Goal: Navigation & Orientation: Find specific page/section

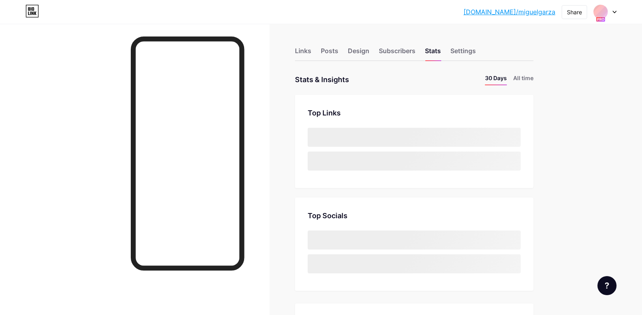
click at [612, 11] on icon at bounding box center [614, 12] width 4 height 3
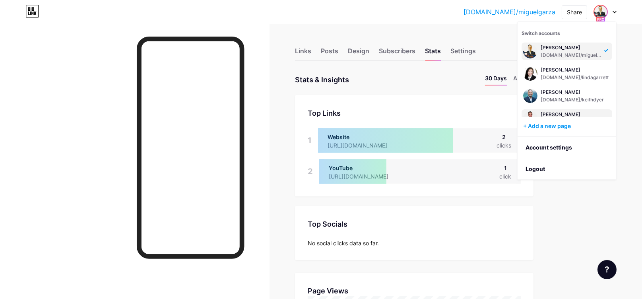
scroll to position [81, 0]
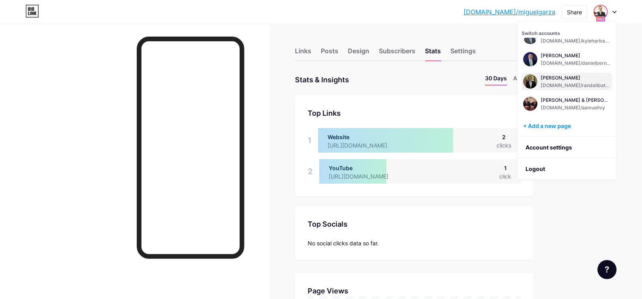
click at [565, 79] on div "[PERSON_NAME]" at bounding box center [575, 78] width 70 height 6
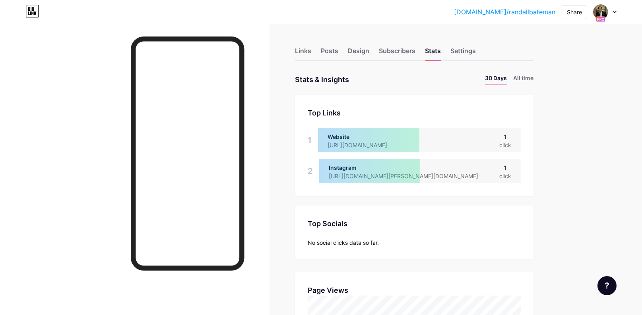
scroll to position [315, 642]
click at [526, 77] on li "All time" at bounding box center [523, 80] width 20 height 12
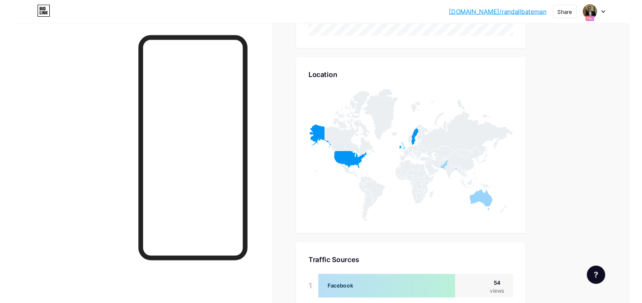
scroll to position [488, 0]
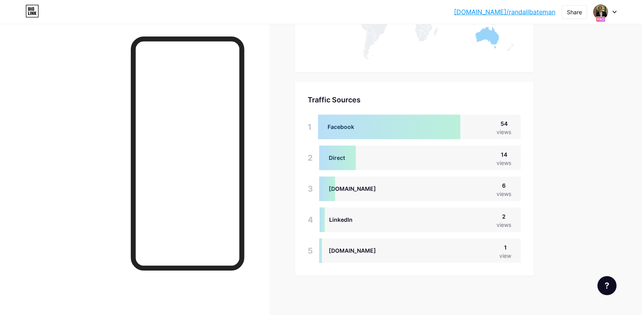
click at [621, 10] on div "bio.link/randal... bio.link/randallbateman Share Switch accounts Randall Batema…" at bounding box center [321, 12] width 642 height 14
click at [608, 17] on div at bounding box center [604, 12] width 23 height 14
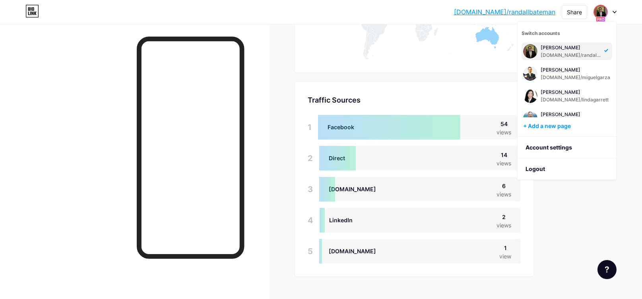
scroll to position [170, 0]
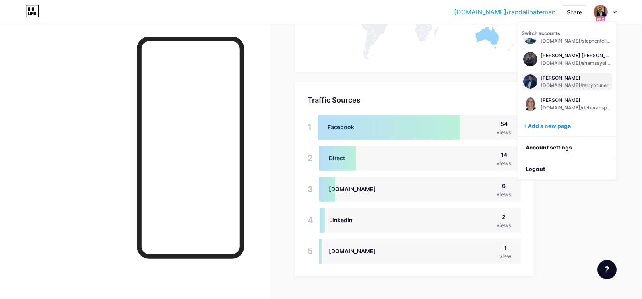
click at [566, 75] on div "[PERSON_NAME]" at bounding box center [574, 78] width 68 height 6
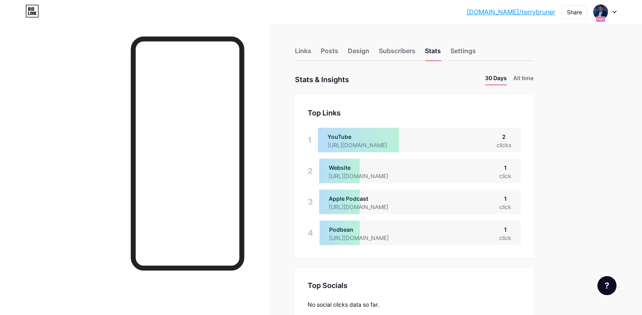
scroll to position [315, 642]
click at [530, 81] on li "All time" at bounding box center [523, 80] width 20 height 12
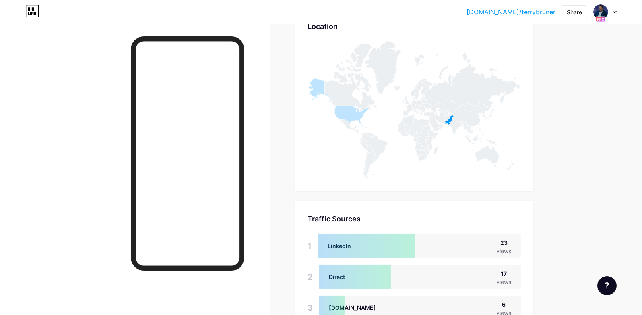
scroll to position [458, 0]
